Goal: Information Seeking & Learning: Compare options

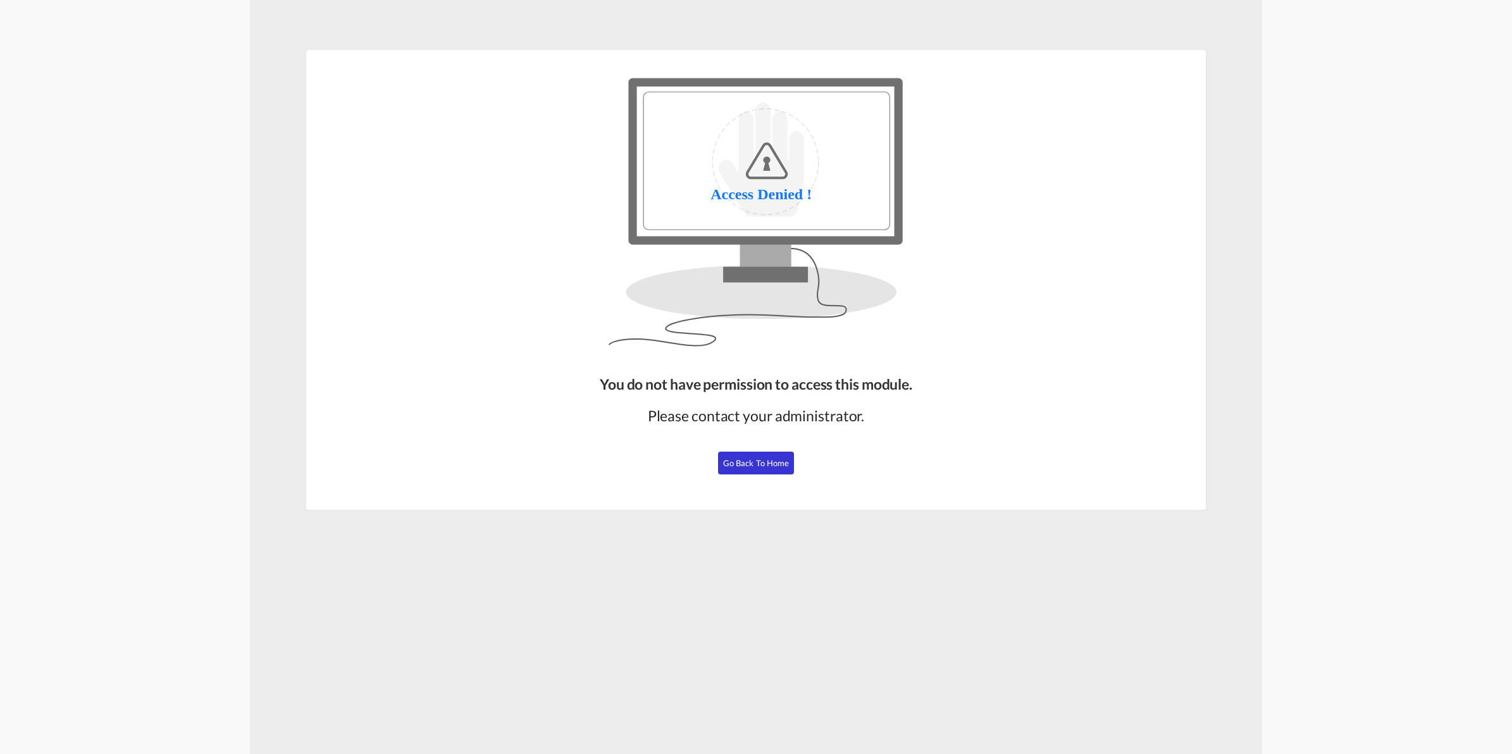
click at [731, 463] on span "Go Back to Home" at bounding box center [756, 463] width 66 height 10
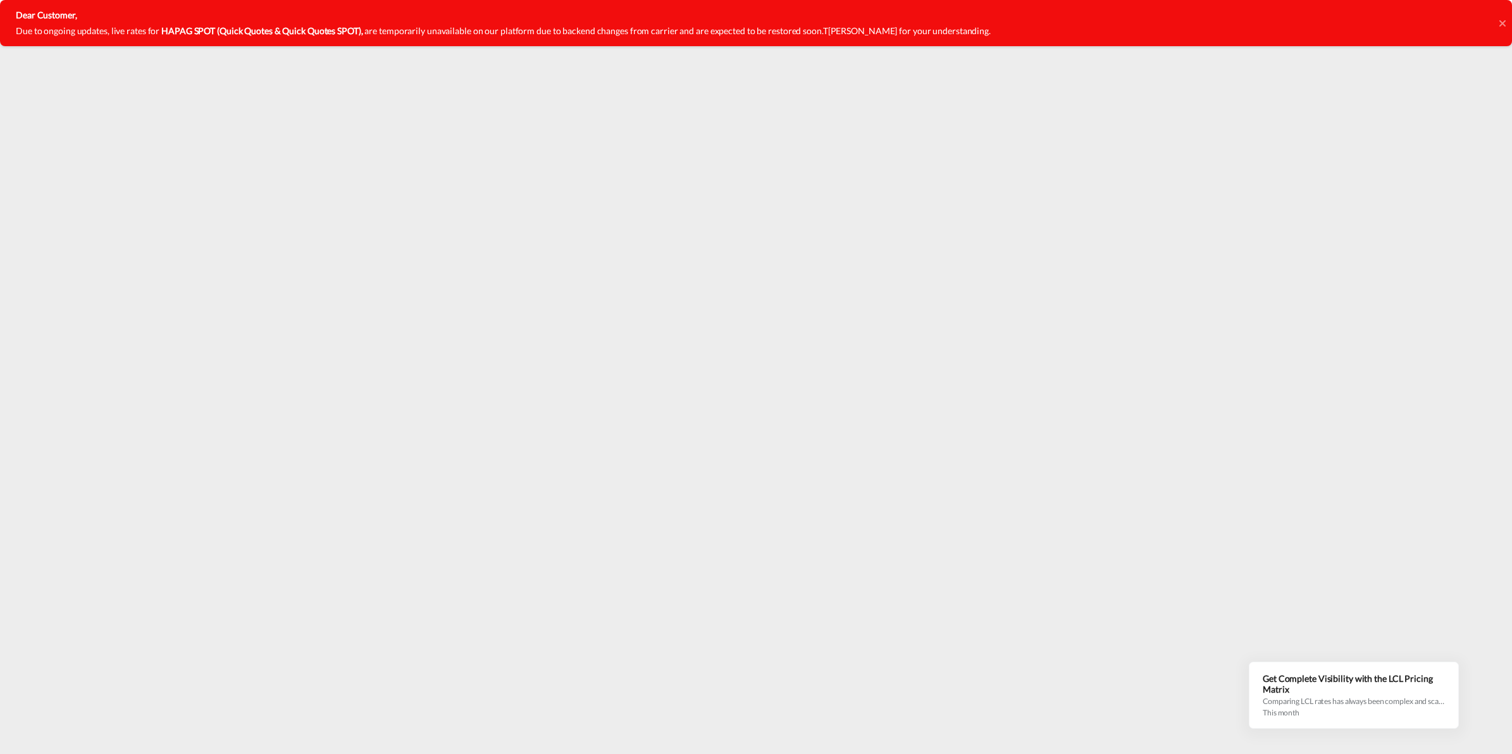
click at [1504, 20] on icon at bounding box center [1501, 23] width 6 height 6
